Goal: Transaction & Acquisition: Obtain resource

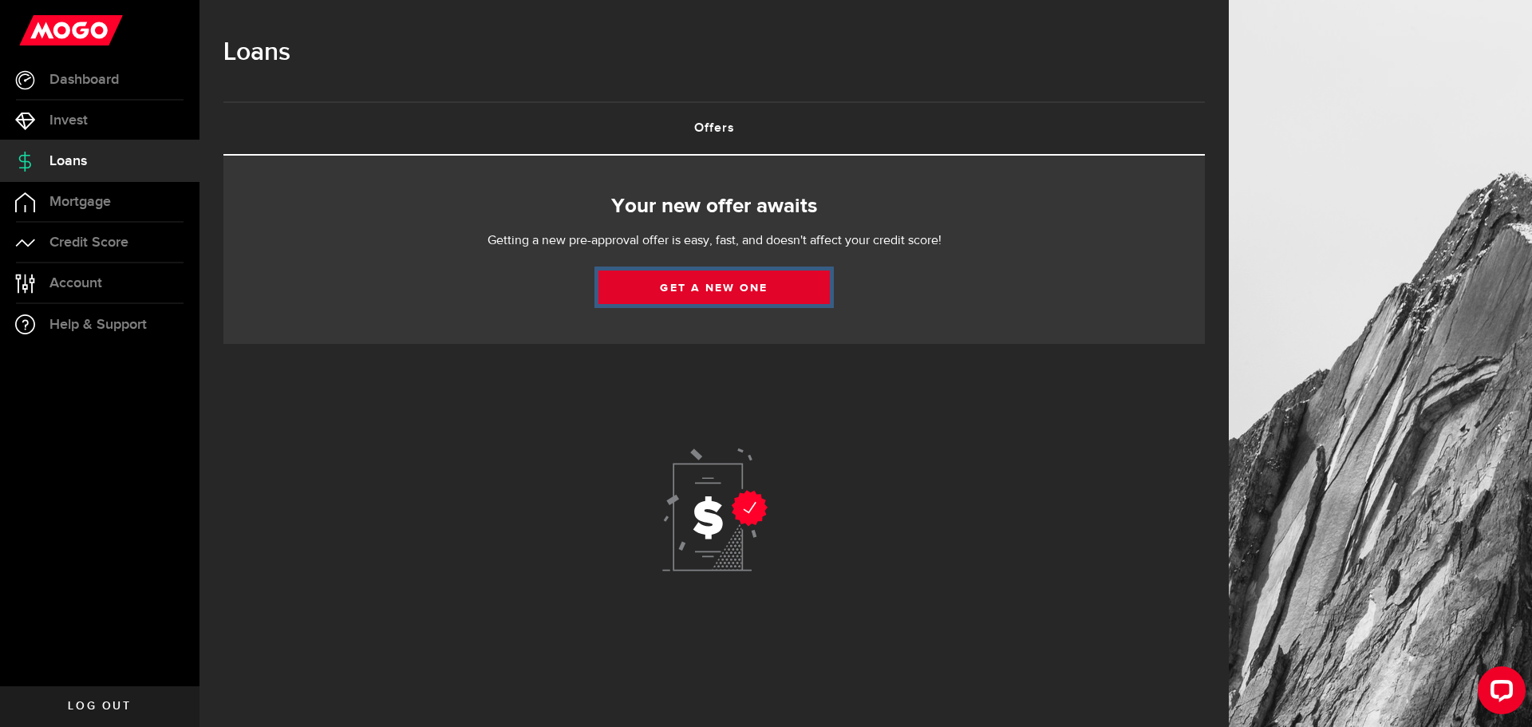
click at [727, 291] on link "Get a new one" at bounding box center [713, 288] width 231 height 34
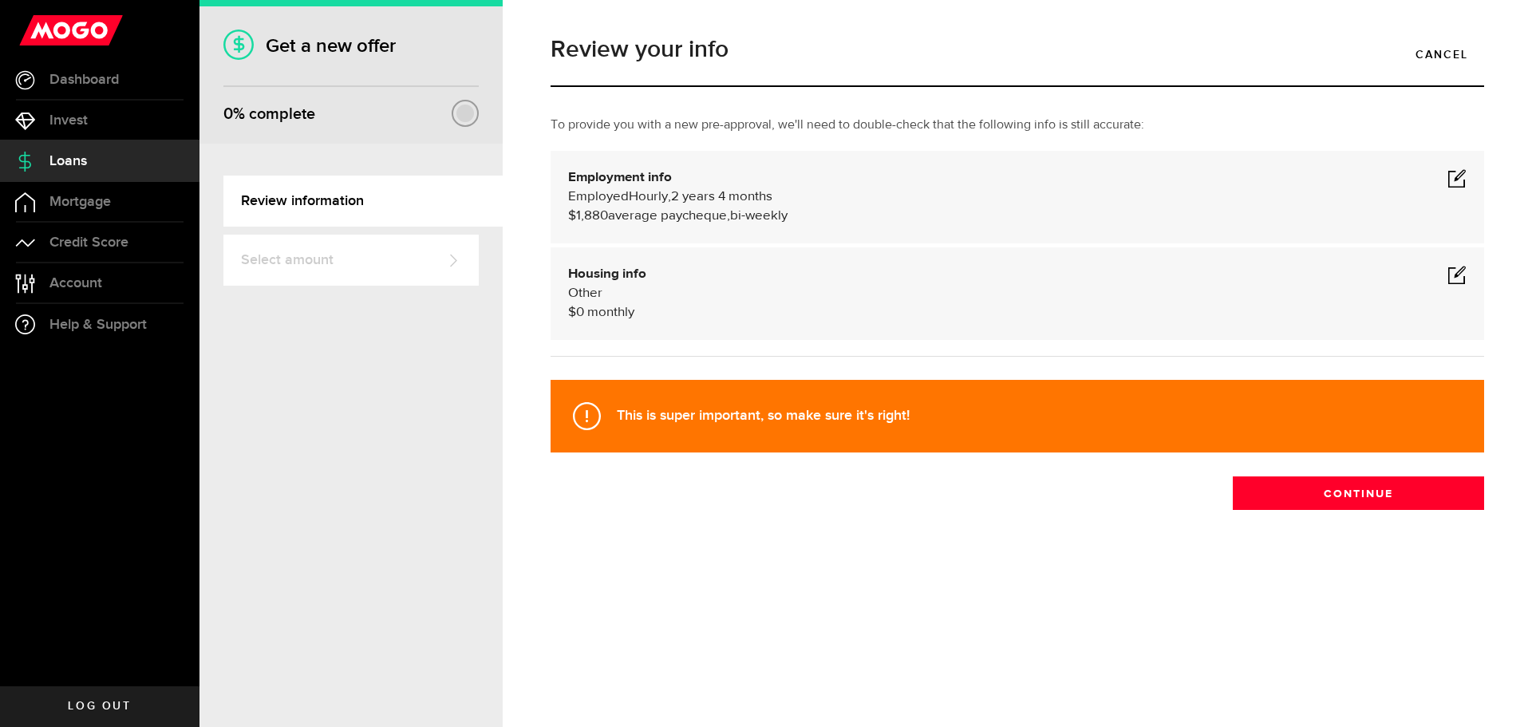
click at [1454, 178] on span at bounding box center [1456, 177] width 19 height 19
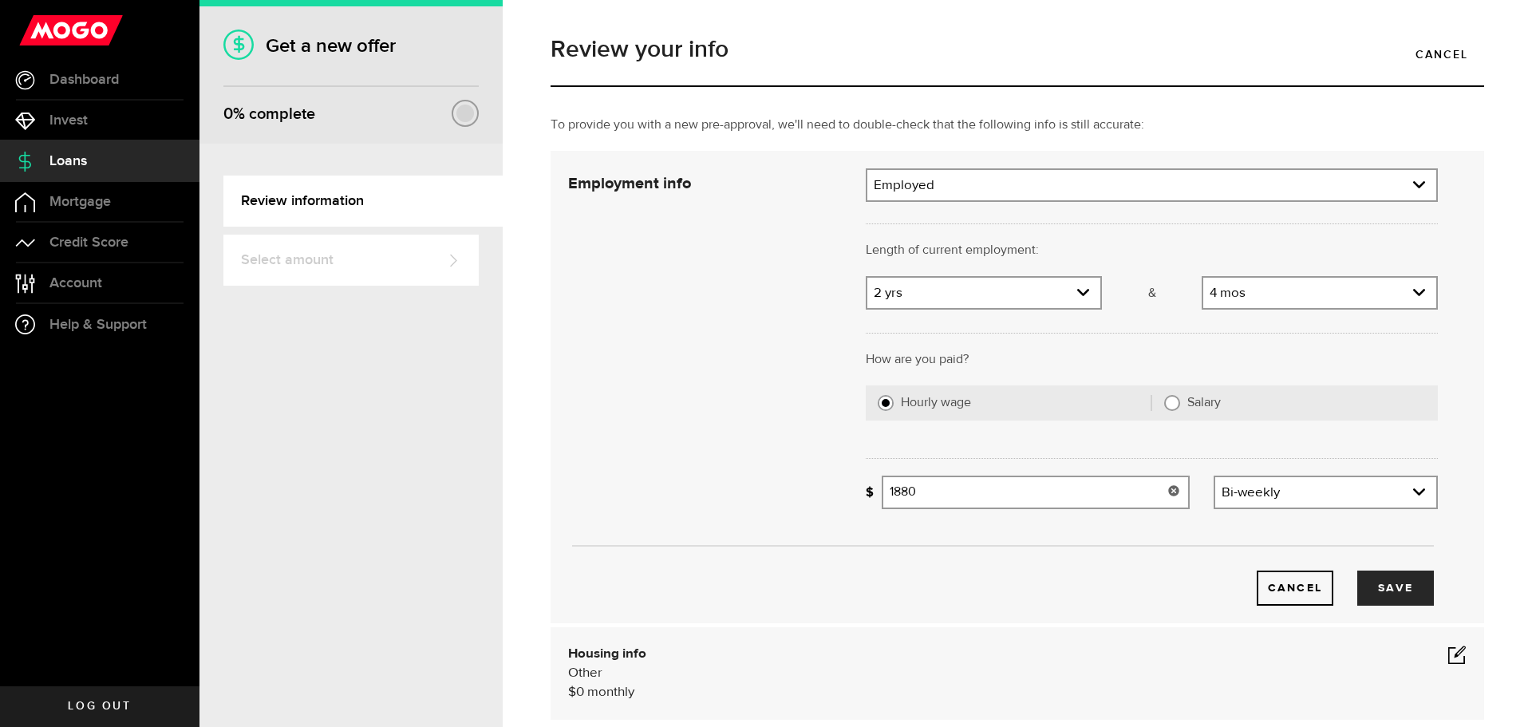
drag, startPoint x: 1004, startPoint y: 490, endPoint x: 878, endPoint y: 492, distance: 126.1
click at [882, 492] on input "1880" at bounding box center [1036, 493] width 308 height 34
click at [895, 523] on div "Cancel Save" at bounding box center [1003, 563] width 918 height 85
click at [935, 500] on input "1600" at bounding box center [1036, 493] width 308 height 34
type input "1,600"
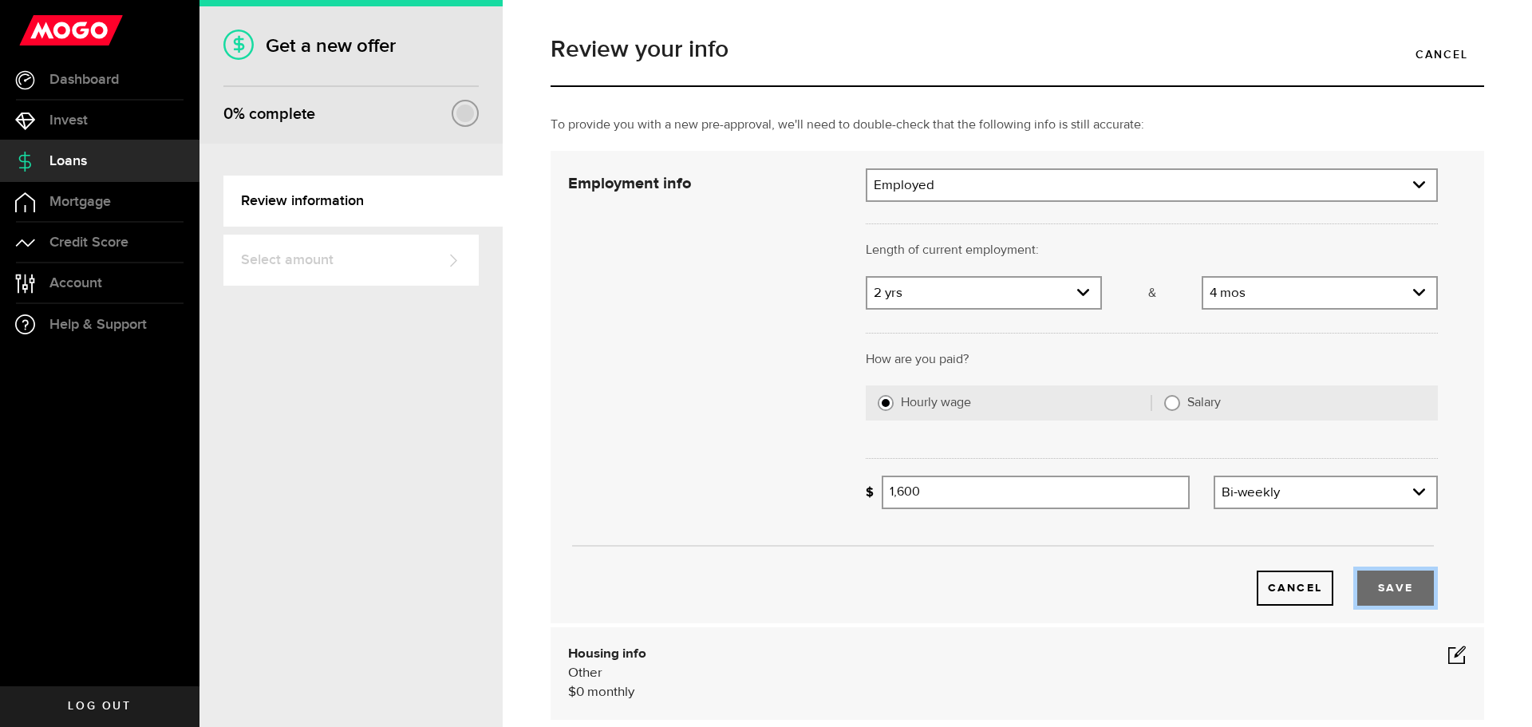
drag, startPoint x: 1365, startPoint y: 571, endPoint x: 1380, endPoint y: 581, distance: 17.9
click at [1376, 580] on button "Save" at bounding box center [1395, 588] width 77 height 35
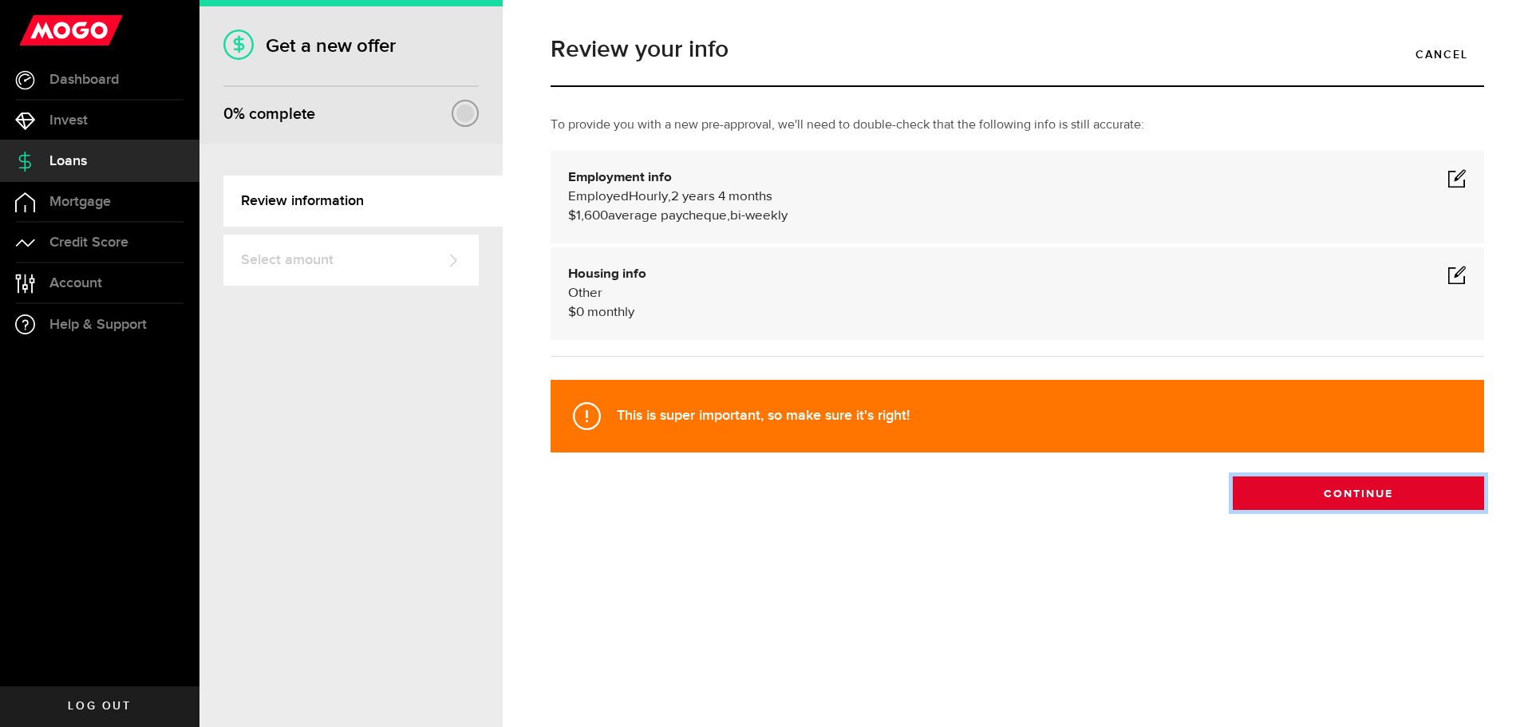
click at [1376, 492] on button "Continue" at bounding box center [1358, 493] width 251 height 34
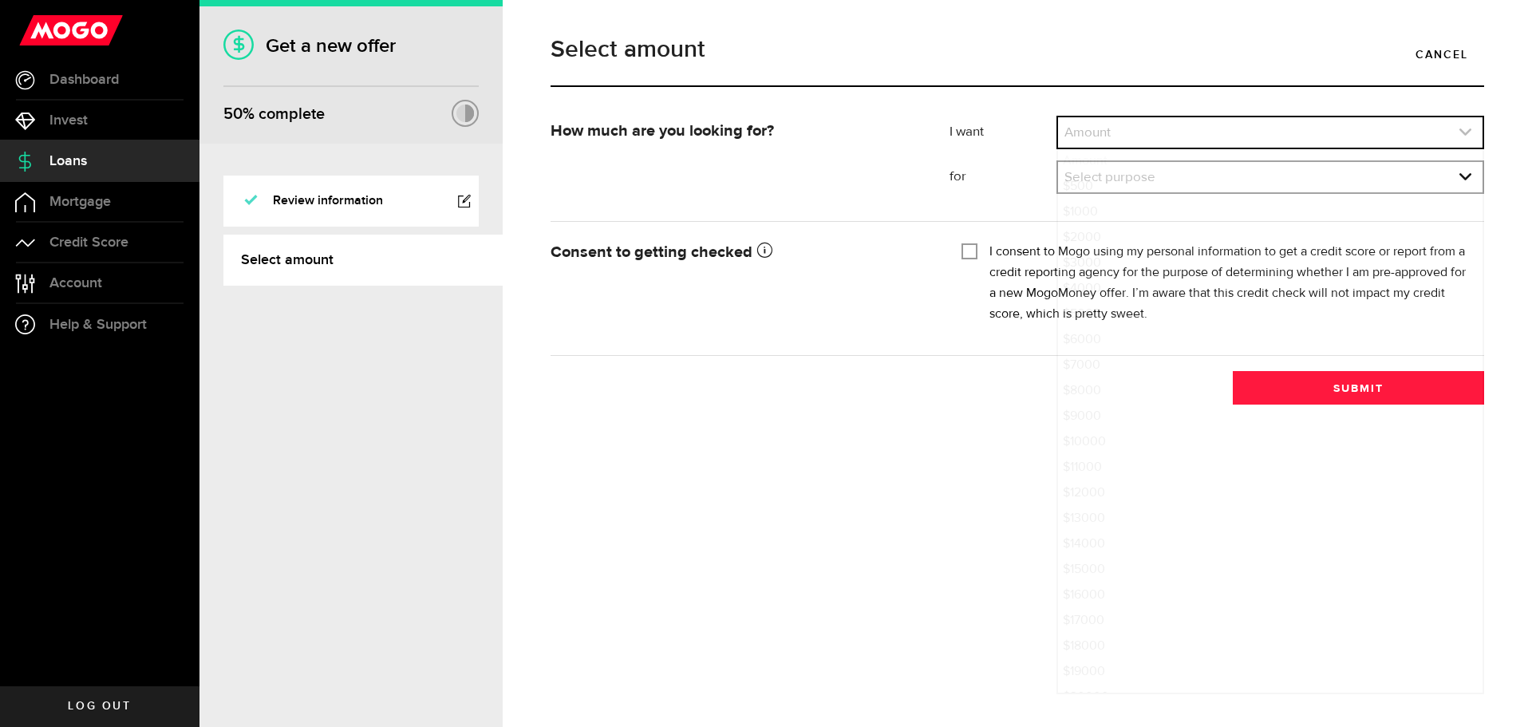
click at [1149, 123] on link "expand select" at bounding box center [1270, 132] width 425 height 30
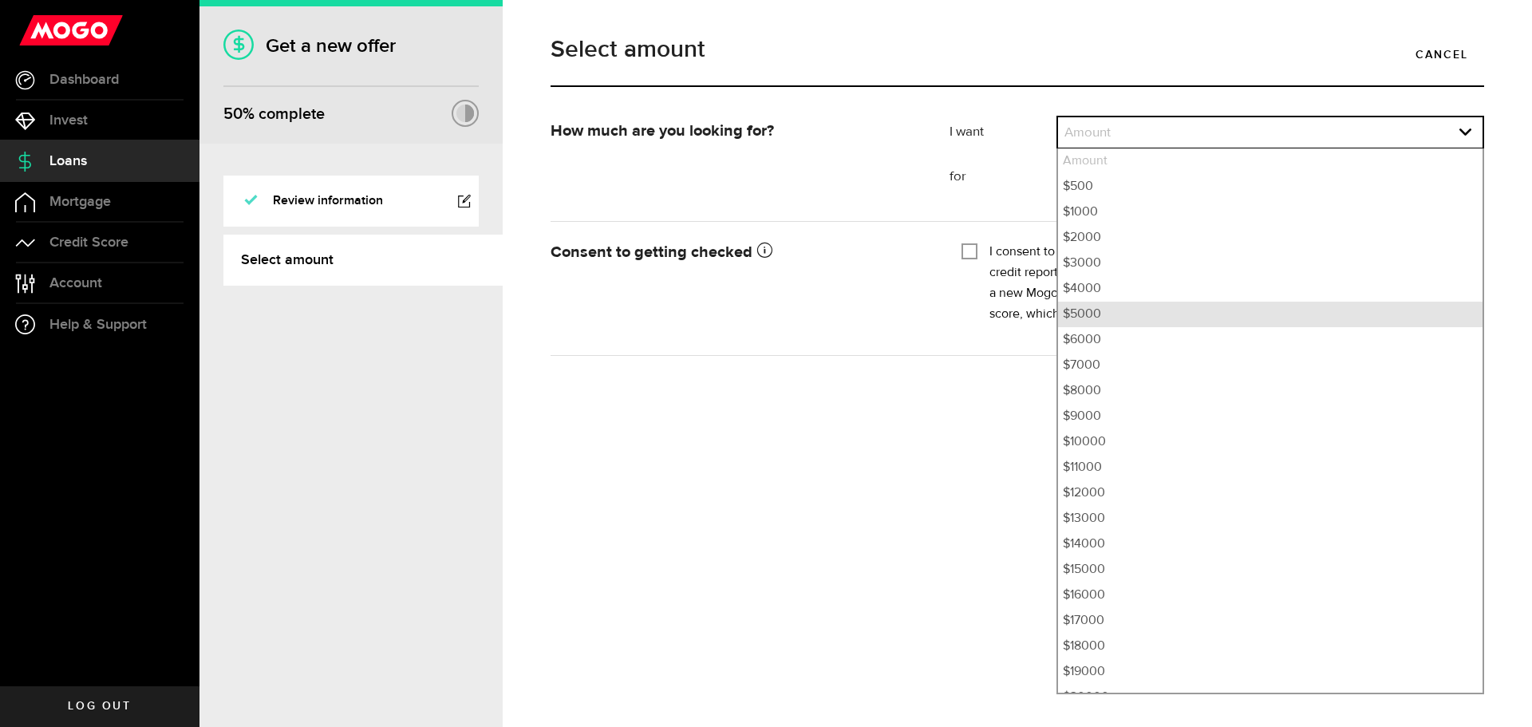
click at [1084, 314] on li "$5000" at bounding box center [1270, 315] width 425 height 26
select select "5000"
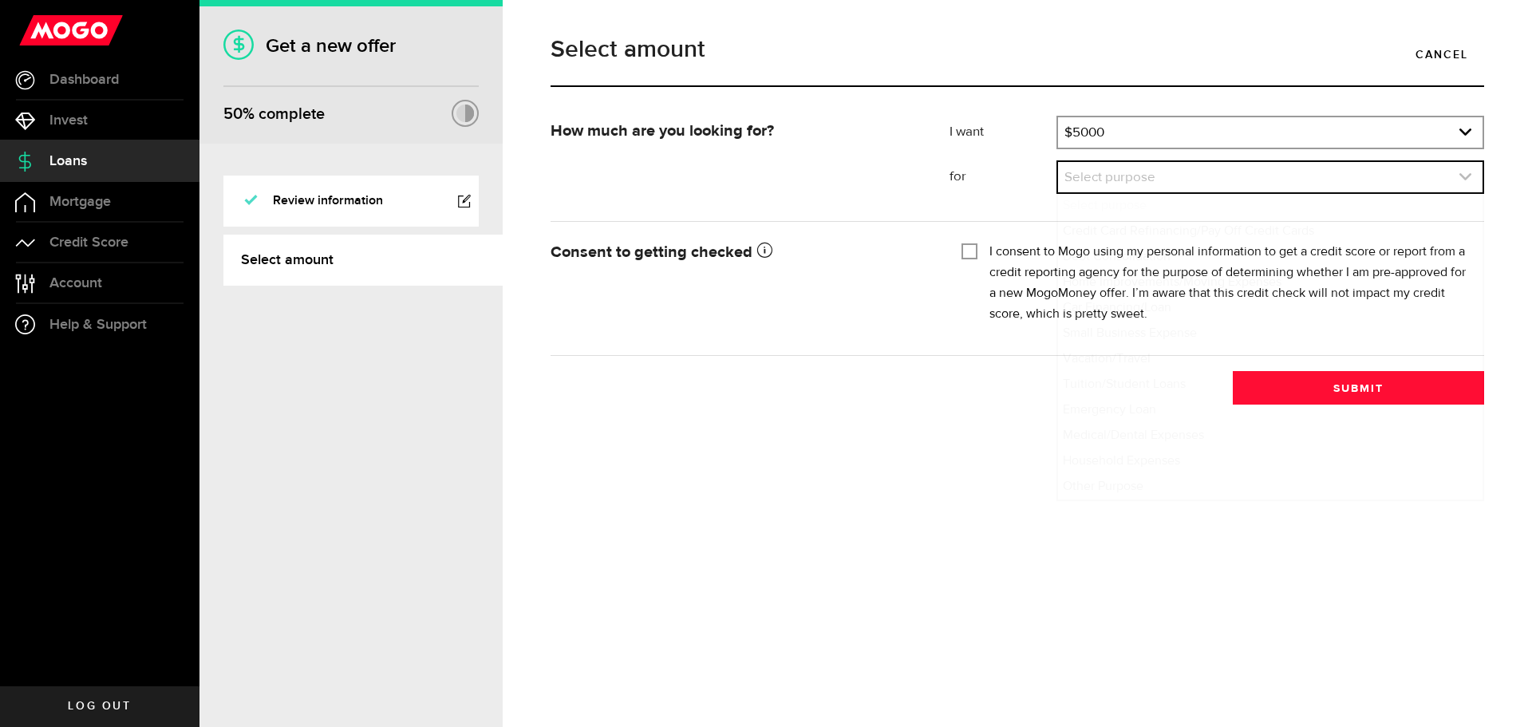
click at [1097, 178] on link "expand select" at bounding box center [1270, 177] width 425 height 30
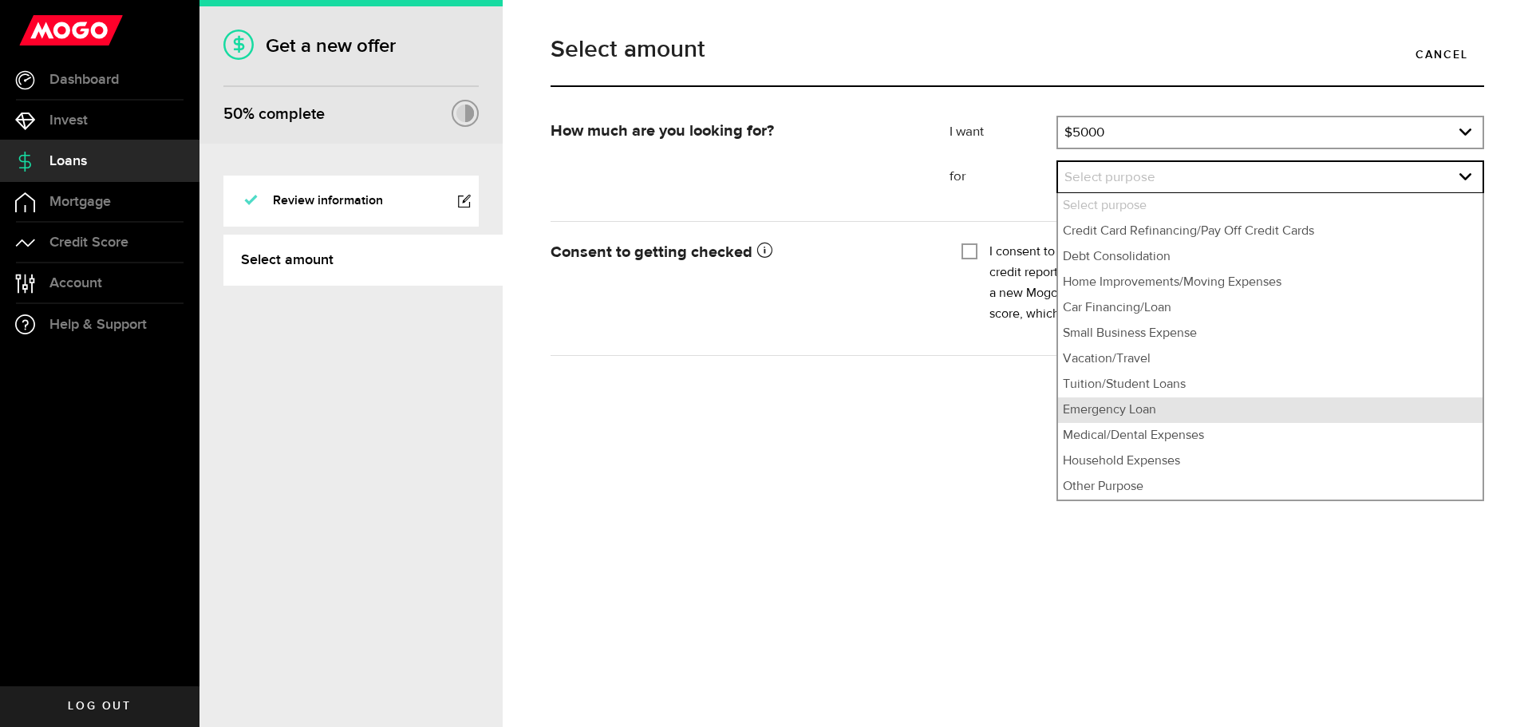
click at [1215, 398] on li "Emergency Loan" at bounding box center [1270, 410] width 425 height 26
select select "Emergency Loan"
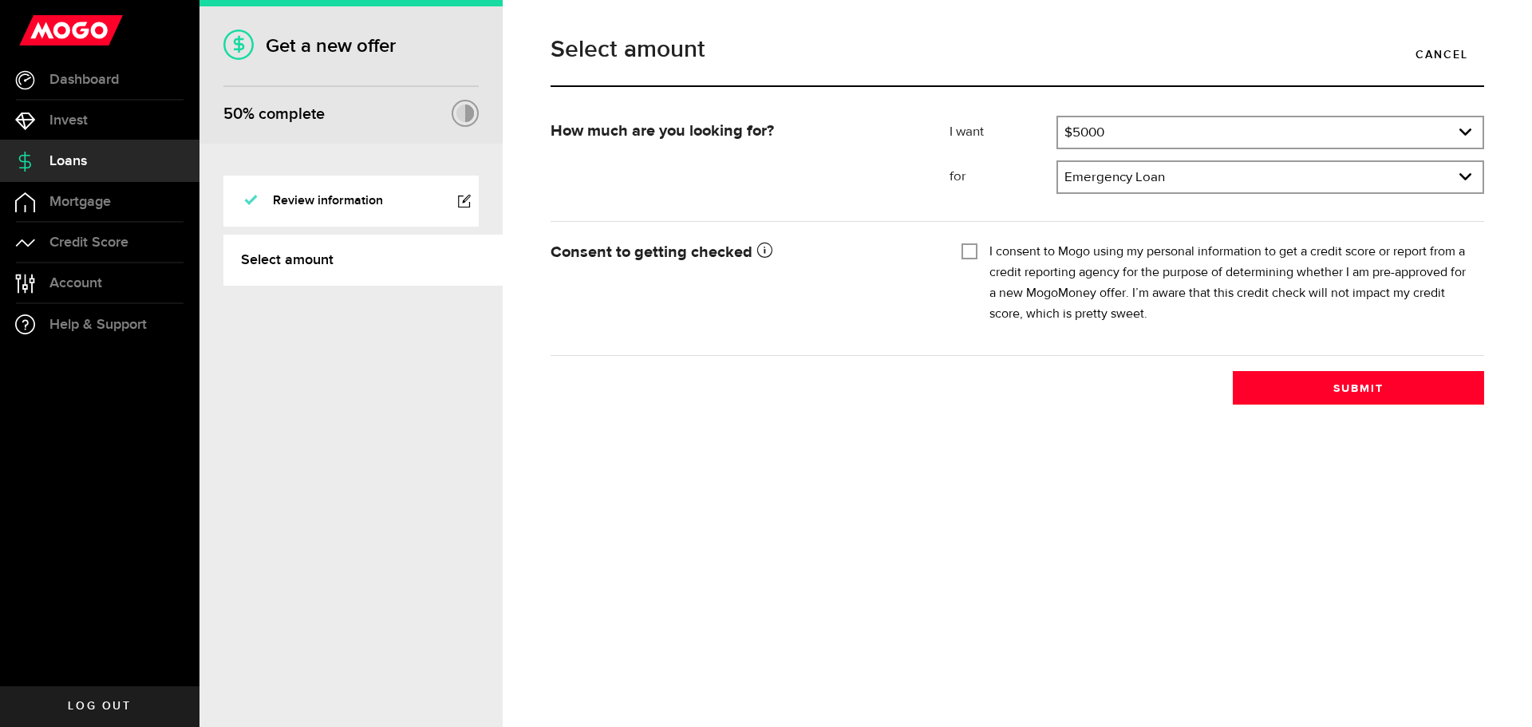
click at [956, 247] on div "Tick this box so that we can show you your credit score! I consent to Mogo usin…" at bounding box center [1217, 288] width 535 height 102
click at [961, 248] on div "Tick this box so that we can show you your credit score! I consent to Mogo usin…" at bounding box center [1217, 288] width 535 height 102
click at [969, 251] on input "I consent to Mogo using my personal information to get a credit score or report…" at bounding box center [970, 250] width 16 height 16
checkbox input "true"
click at [1376, 376] on button "Submit" at bounding box center [1358, 388] width 251 height 34
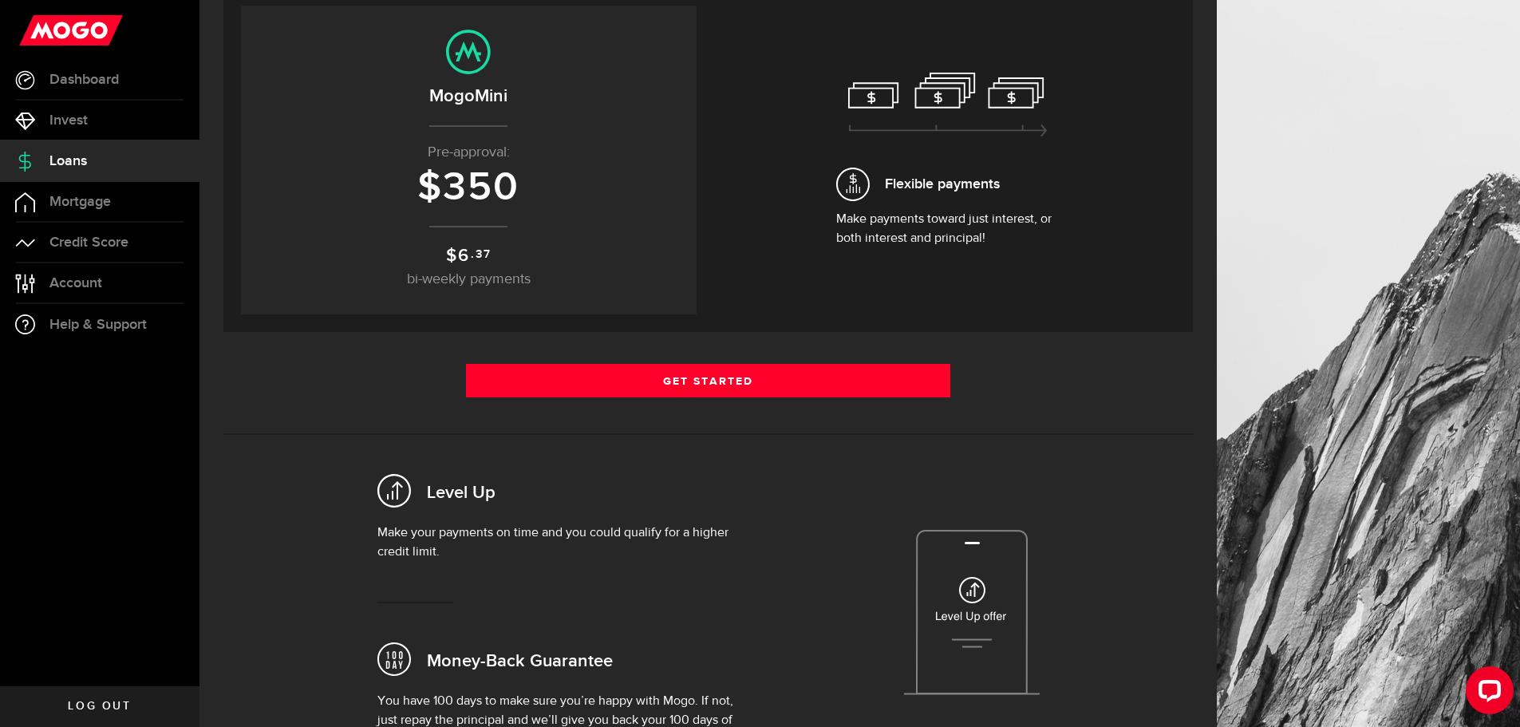
scroll to position [80, 0]
